Goal: Task Accomplishment & Management: Manage account settings

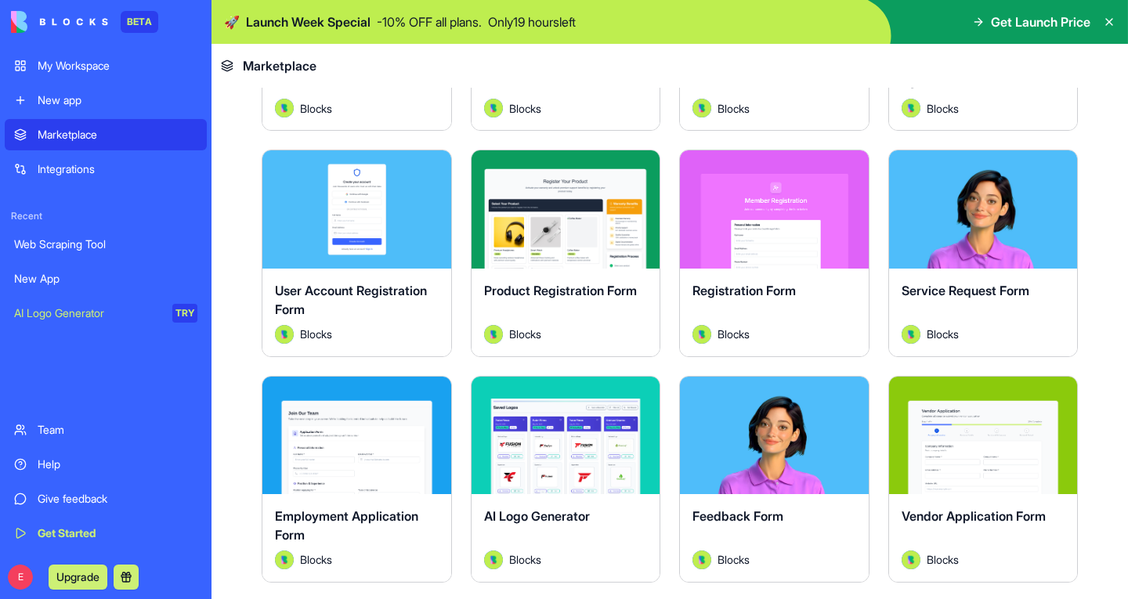
scroll to position [484, 0]
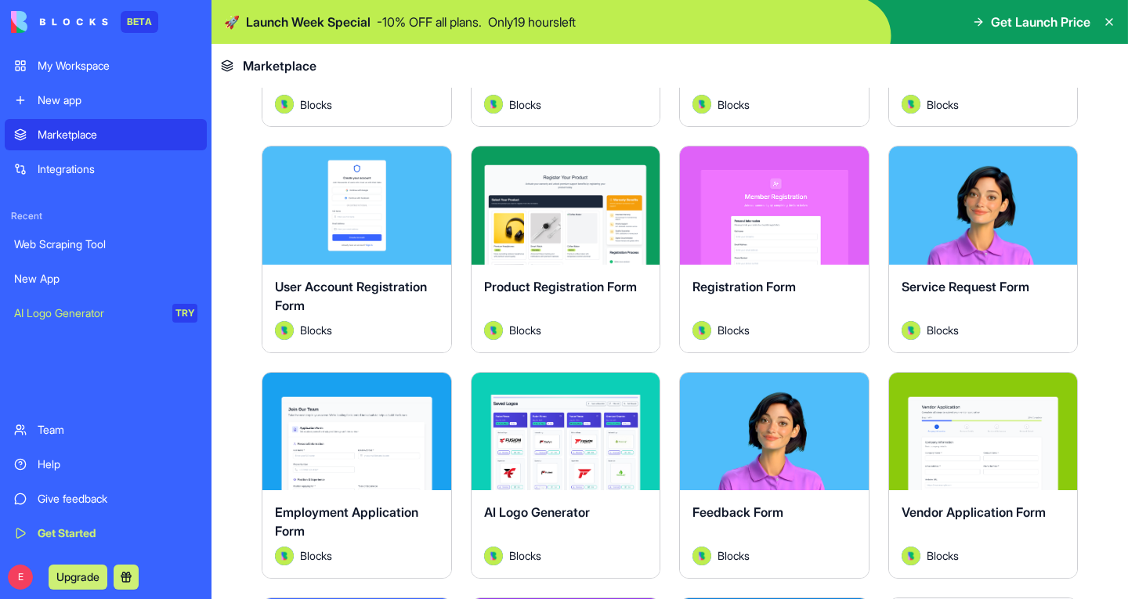
click at [45, 246] on div "Web Scraping Tool" at bounding box center [105, 245] width 183 height 16
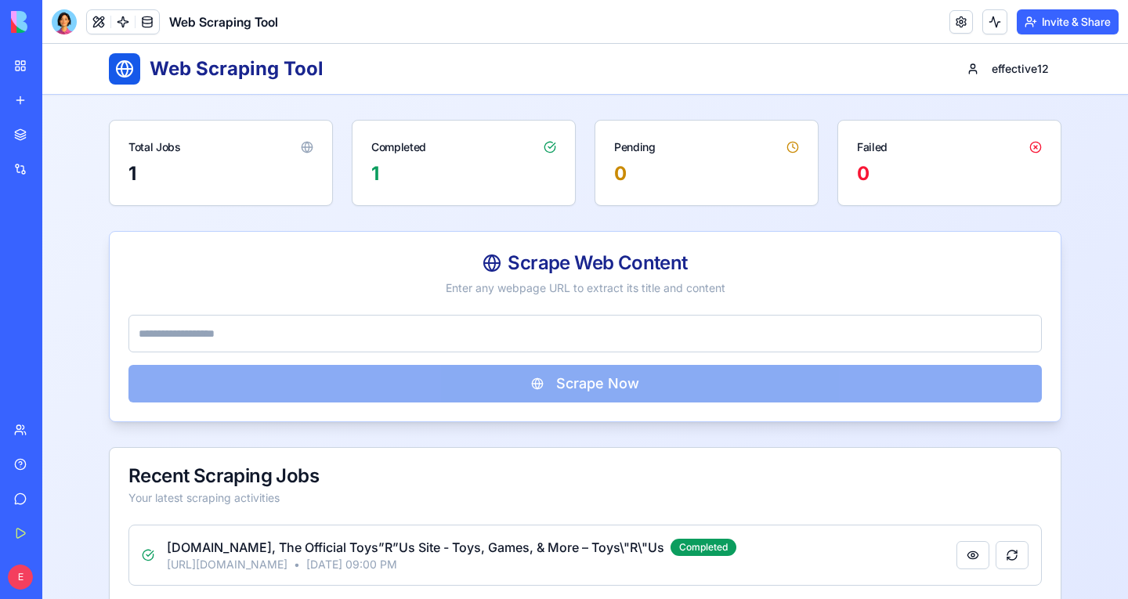
click at [62, 201] on div "Web Scraping Tool effective12 Total Jobs 1 Completed 1 Pending 0 Failed 0 Scrap…" at bounding box center [585, 449] width 1086 height 810
click at [13, 168] on link "Integrations" at bounding box center [36, 169] width 63 height 31
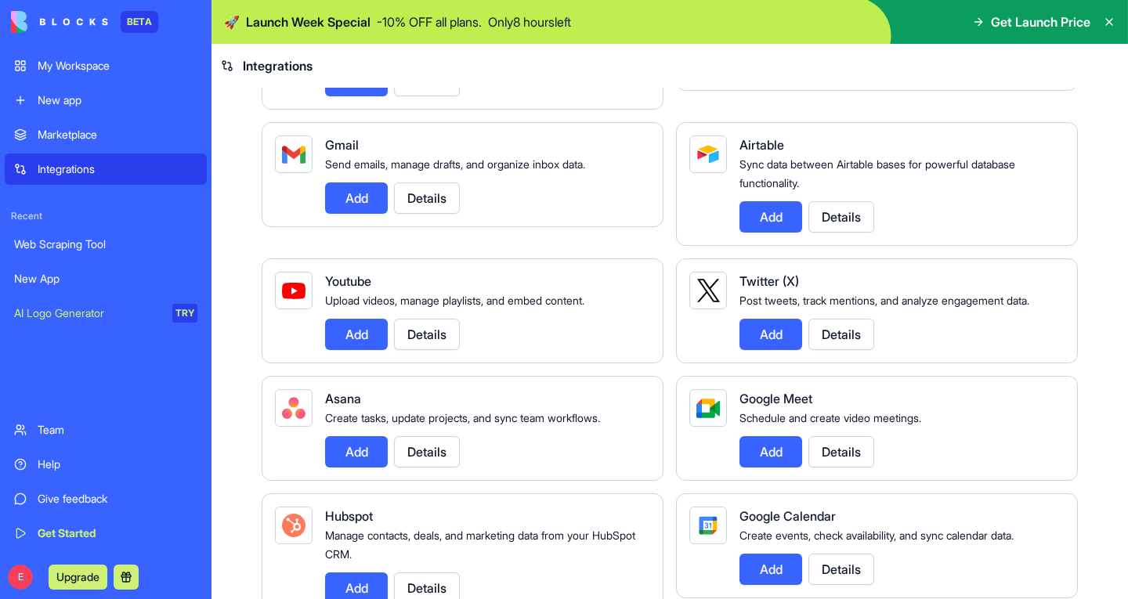
scroll to position [246, 0]
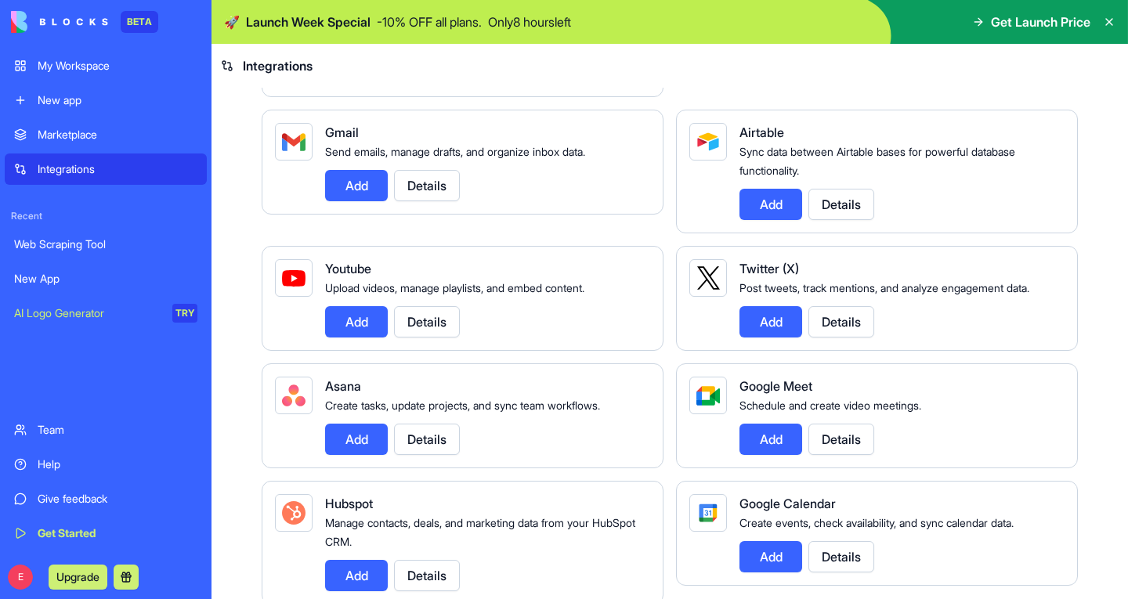
click at [81, 431] on div "Team" at bounding box center [118, 430] width 160 height 16
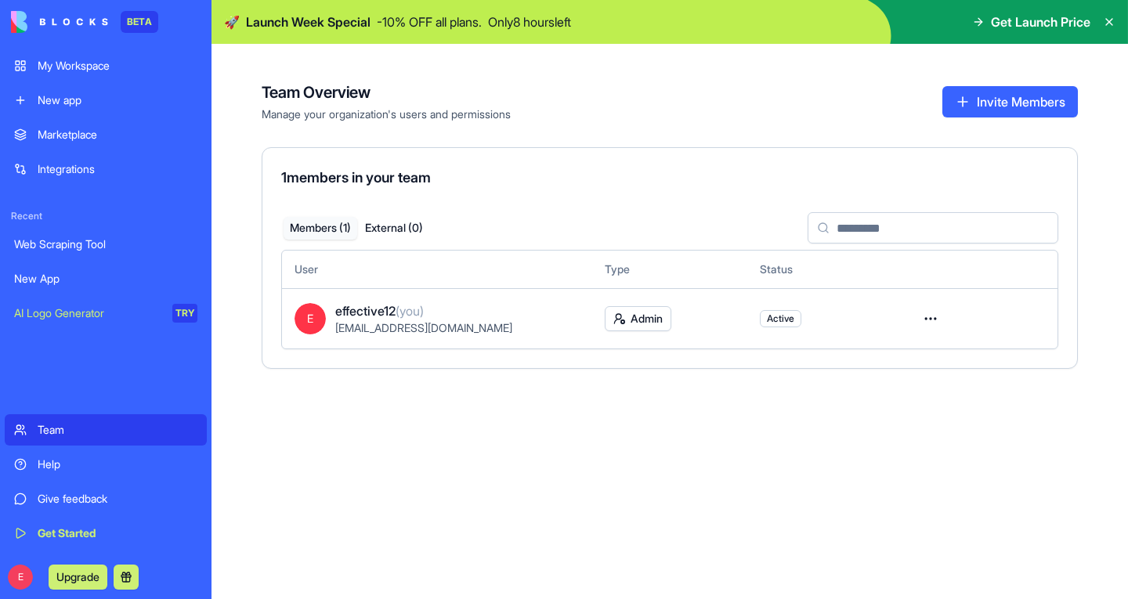
click at [1088, 319] on div "Team Overview Manage your organization's users and permissions Invite Members 1…" at bounding box center [670, 322] width 917 height 556
